Goal: Task Accomplishment & Management: Use online tool/utility

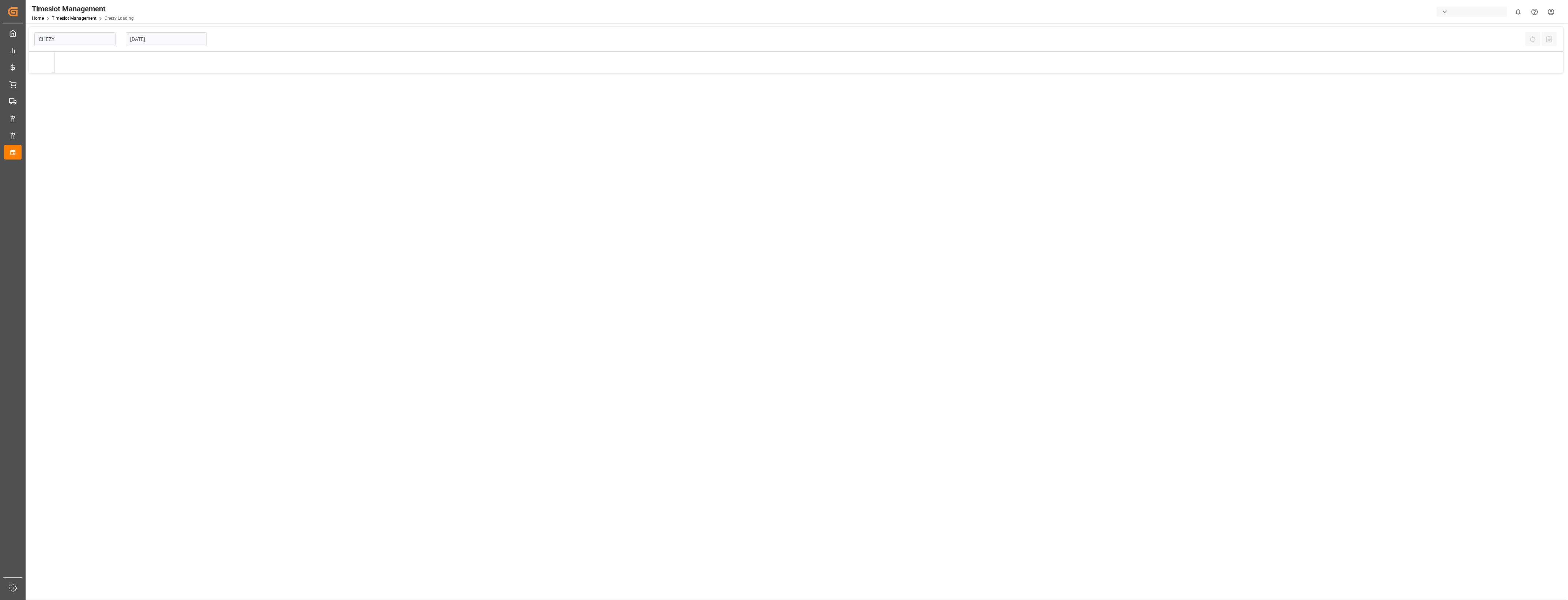
type input "Chezy Loading"
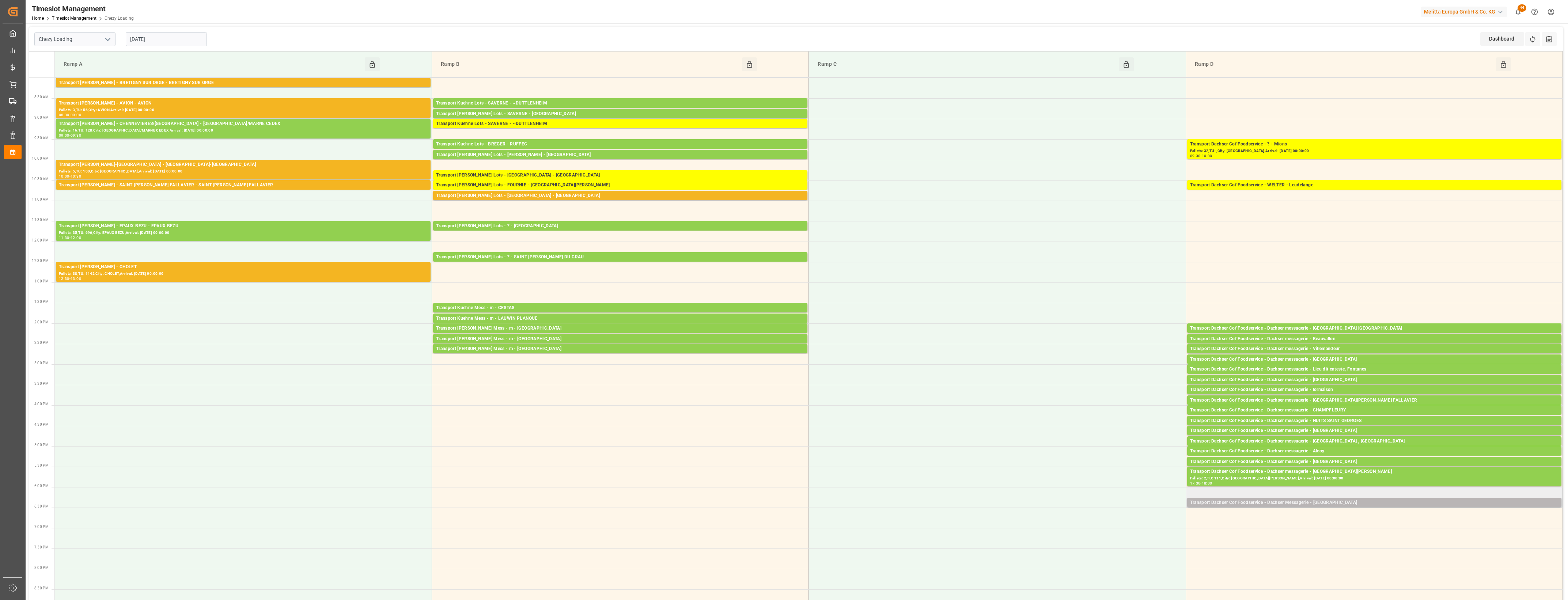
click at [1318, 503] on div "Transport Dachser Cof Foodservice - Dachser Messagerie - [GEOGRAPHIC_DATA]" at bounding box center [1374, 503] width 368 height 7
click at [1113, 525] on button "Open" at bounding box center [1091, 525] width 51 height 9
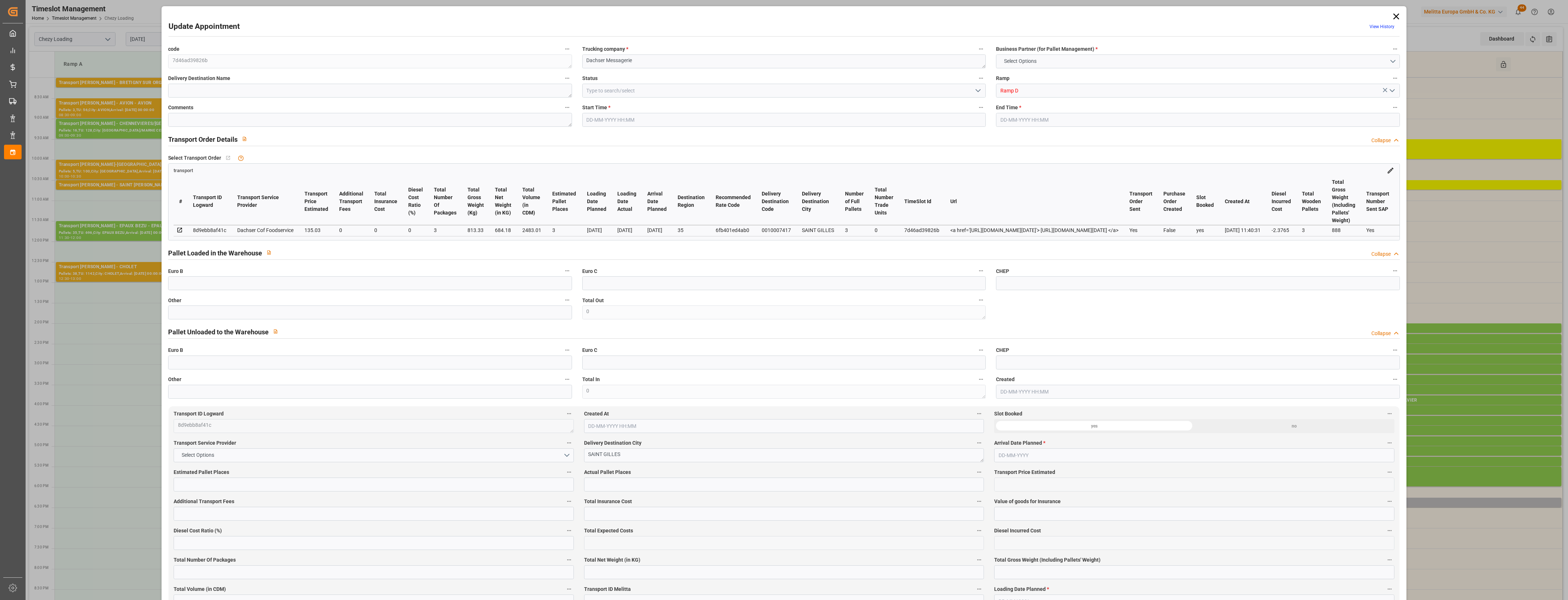
type input "3"
type input "135.03"
type input "0"
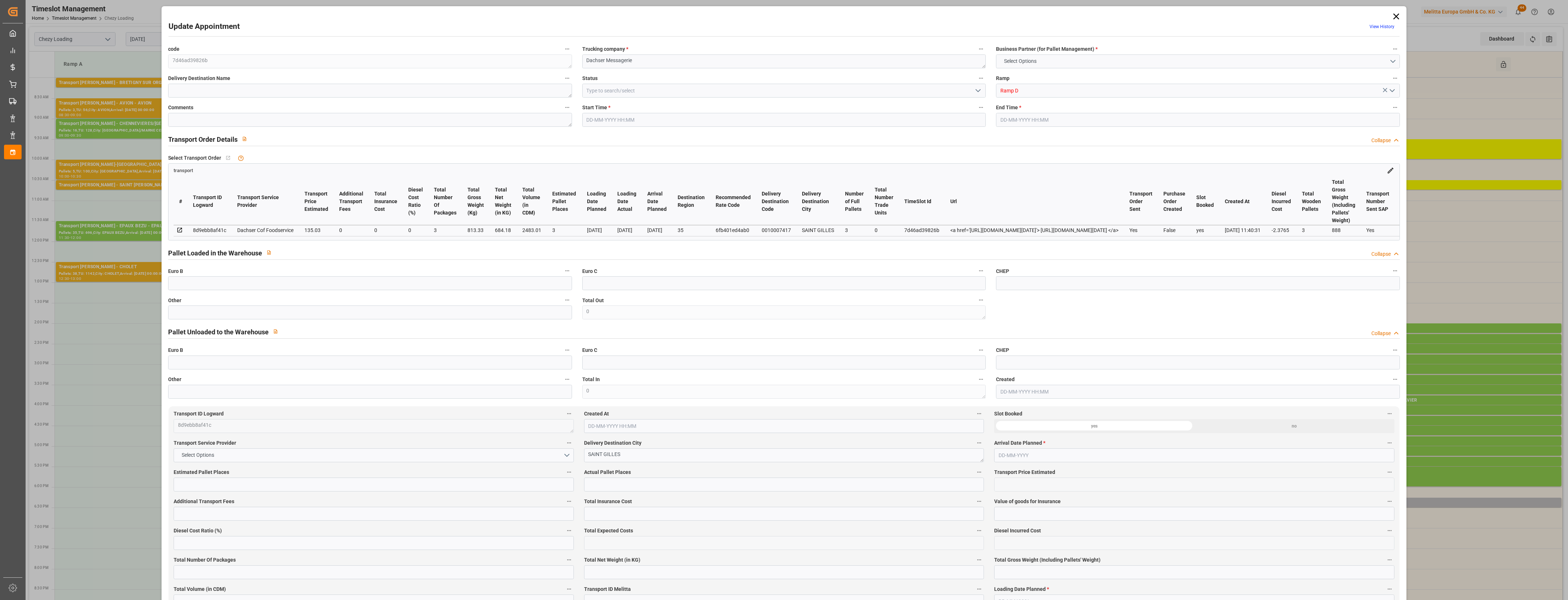
type input "132.6535"
type input "-2.3765"
type input "3"
type input "684.18"
type input "888"
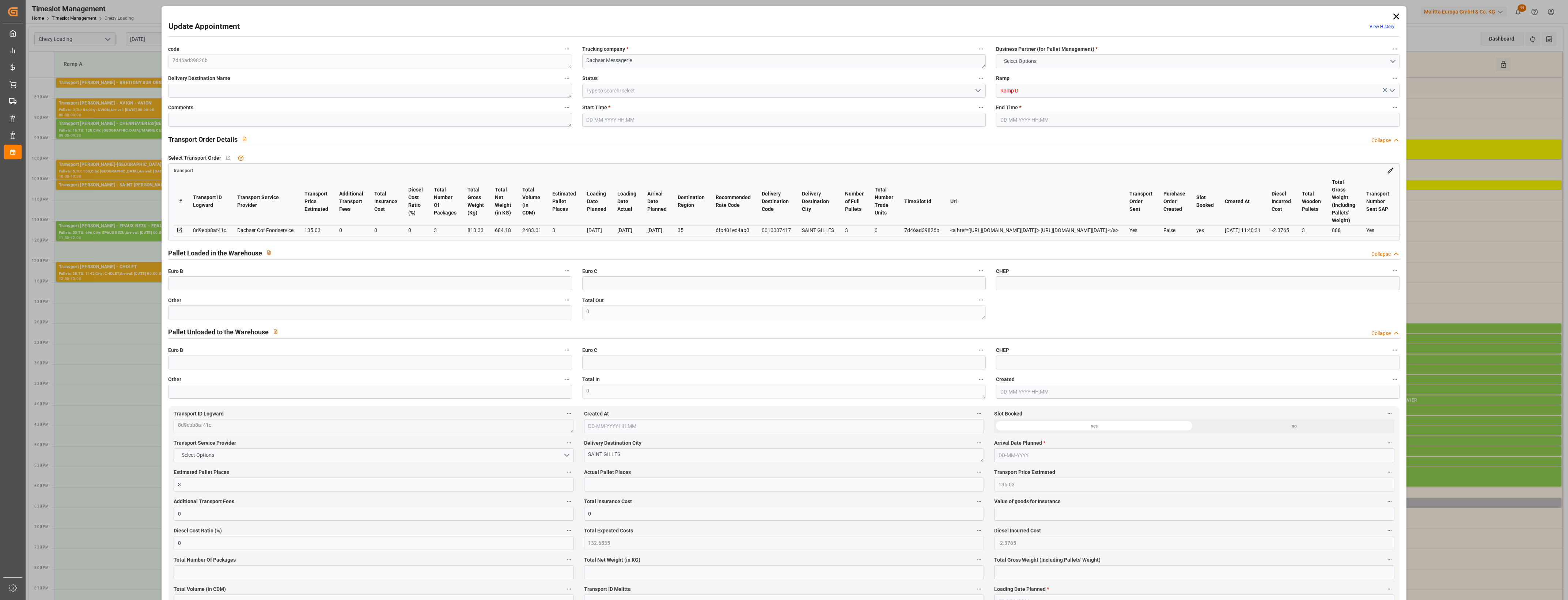
type input "2483.01"
type input "35"
type input "3"
type input "0"
type input "3"
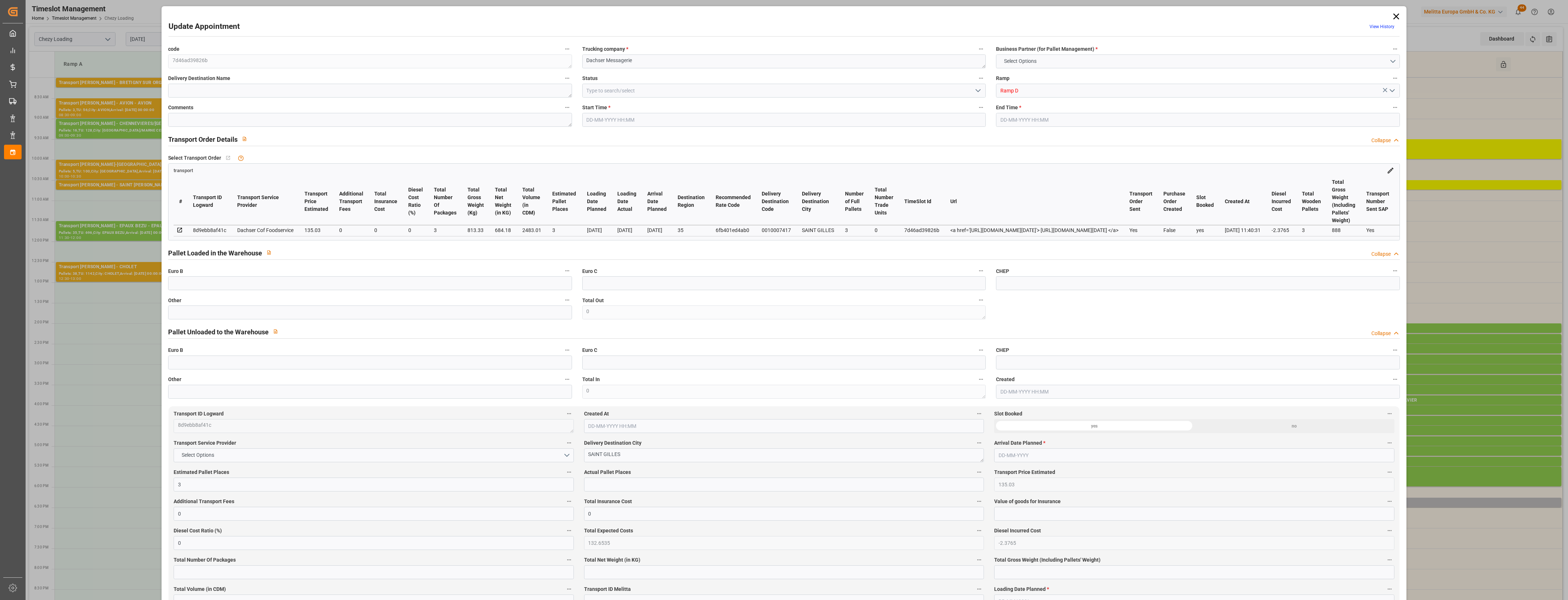
type input "101"
type input "813.33"
type input "0"
type input "4710.8598"
type input "0"
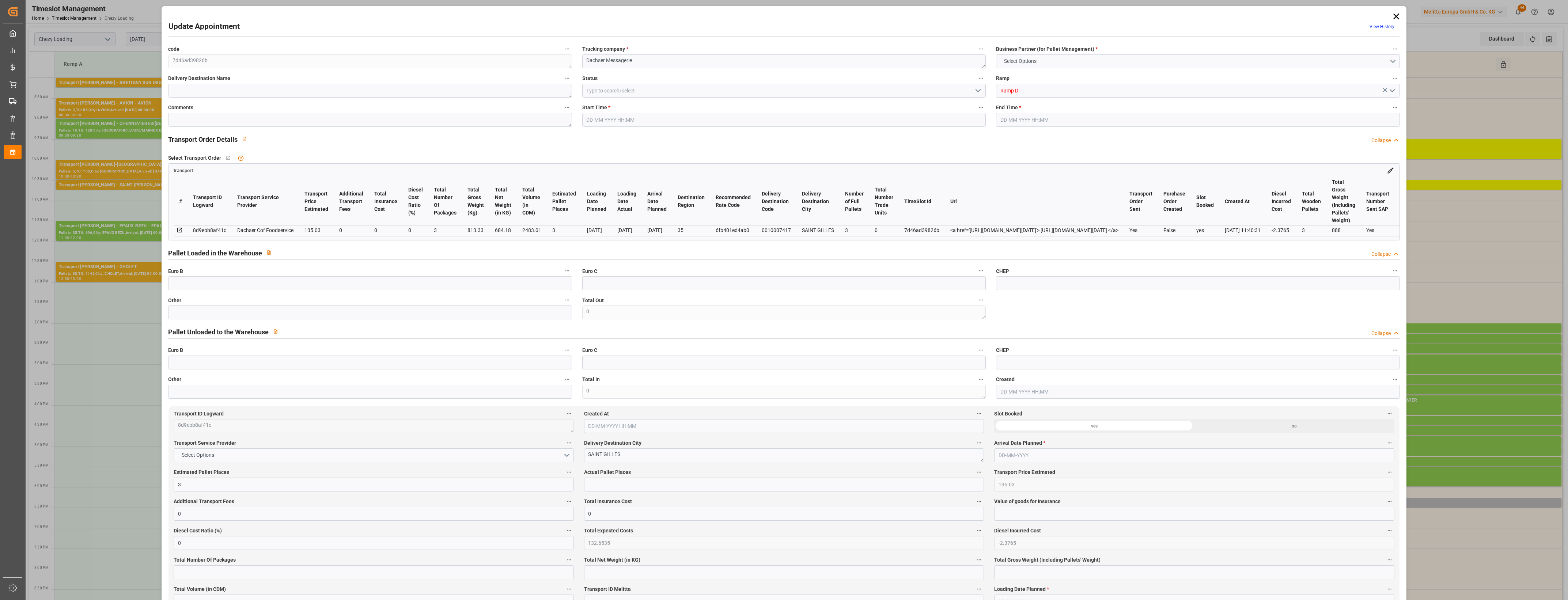
type input "0"
type input "21"
type input "35"
type input "[DATE] 18:15"
type input "[DATE] 18:30"
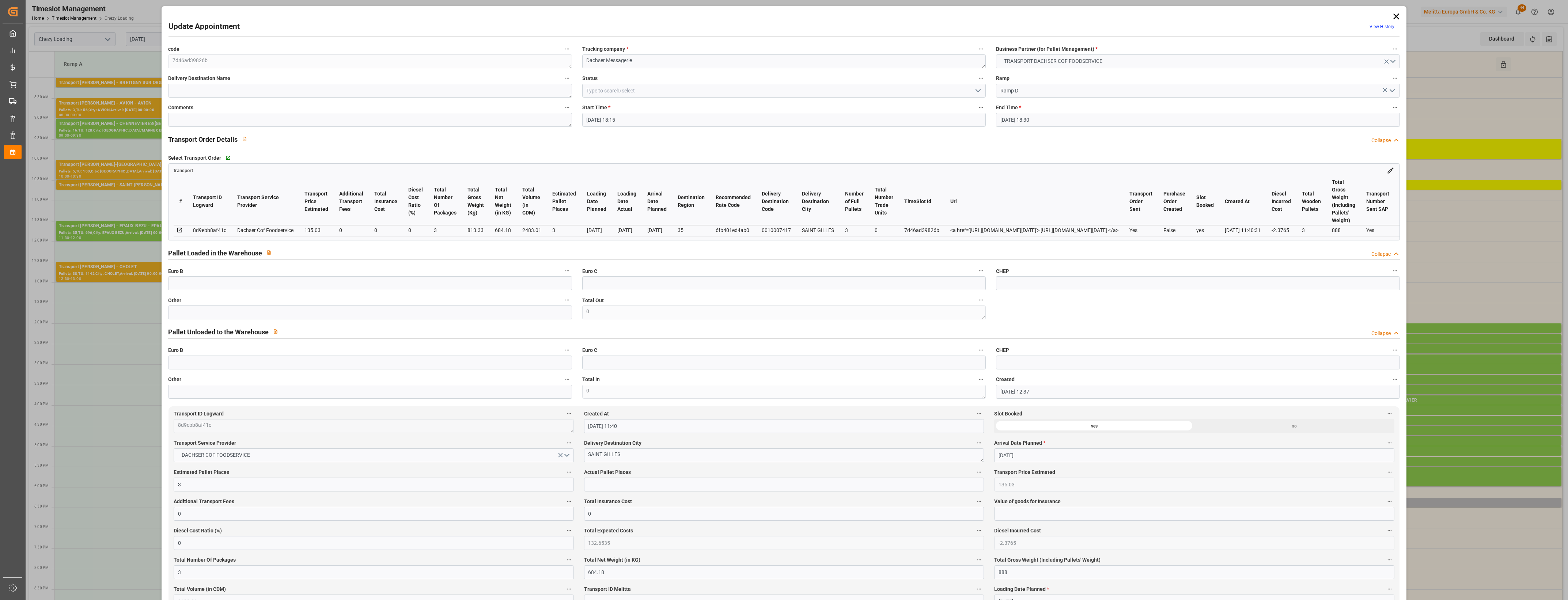
type input "[DATE] 12:37"
type input "[DATE] 11:40"
type input "[DATE]"
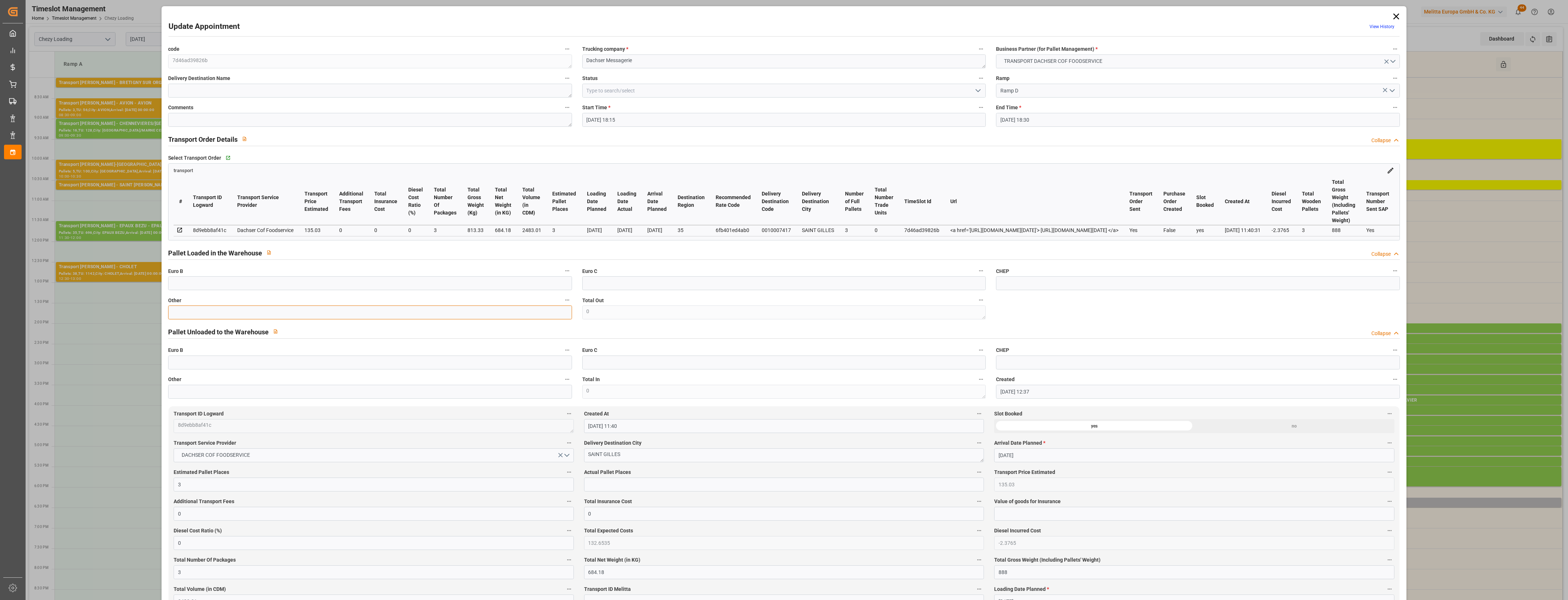
click at [206, 309] on input "text" at bounding box center [369, 312] width 404 height 14
type input "3"
click at [596, 483] on input "text" at bounding box center [784, 484] width 400 height 14
type input "3"
click at [660, 465] on div "Delivery Destination City [GEOGRAPHIC_DATA]" at bounding box center [784, 450] width 410 height 29
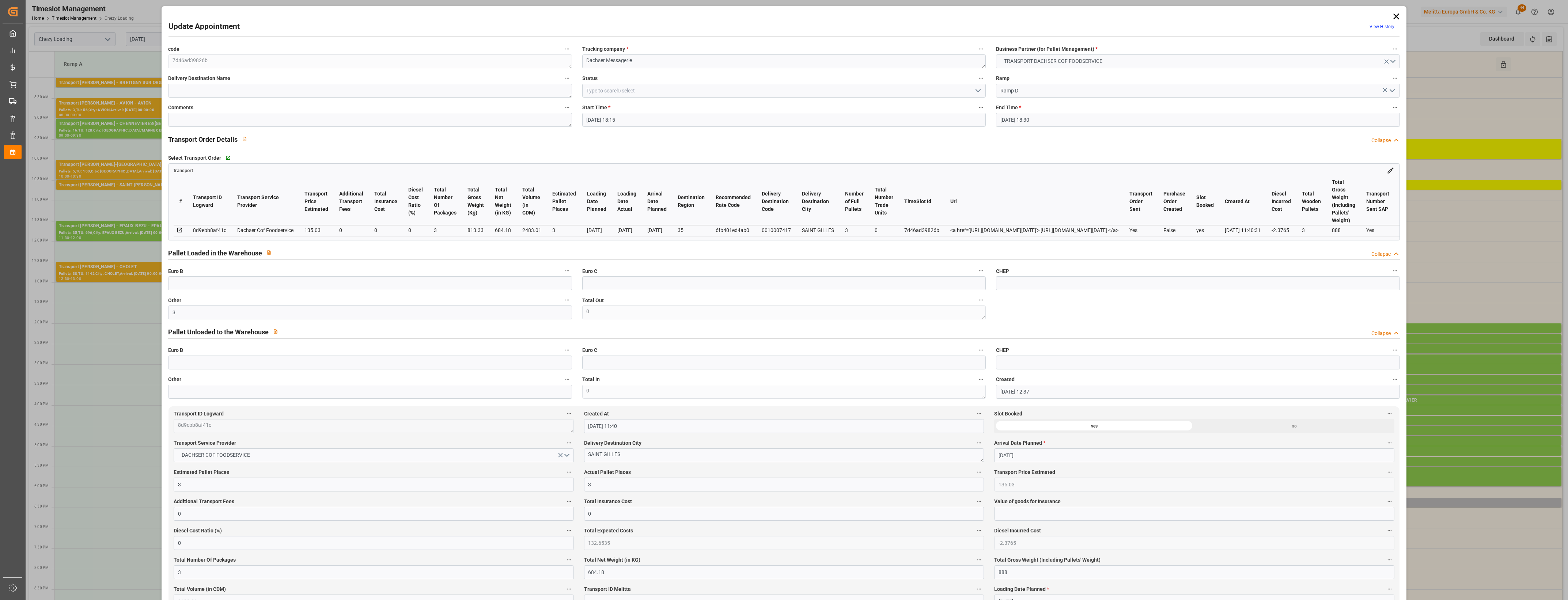
click at [671, 473] on label "Actual Pallet Places" at bounding box center [784, 472] width 400 height 10
click at [975, 473] on button "Actual Pallet Places" at bounding box center [979, 472] width 10 height 10
click at [978, 89] on div at bounding box center [784, 300] width 1568 height 600
click at [979, 92] on icon "open menu" at bounding box center [978, 91] width 9 height 9
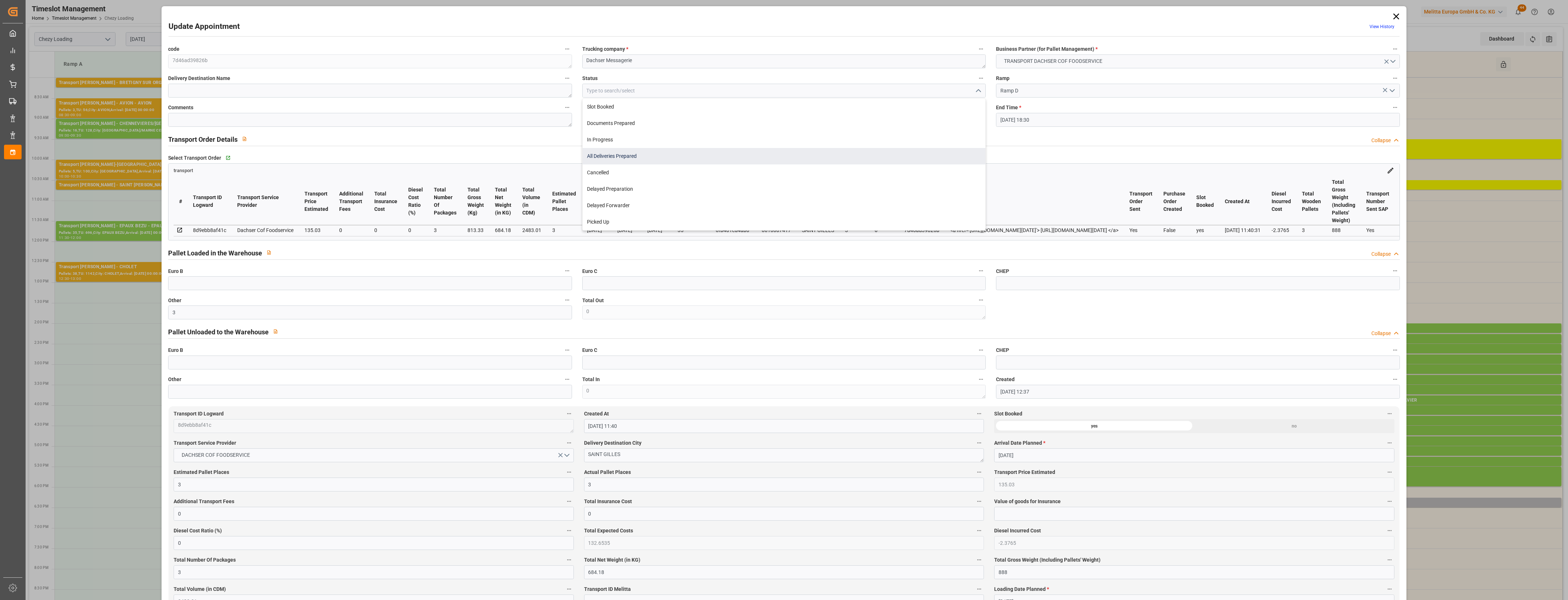
click at [617, 154] on div "All Deliveries Prepared" at bounding box center [784, 156] width 403 height 16
type input "All Deliveries Prepared"
